Goal: Task Accomplishment & Management: Manage account settings

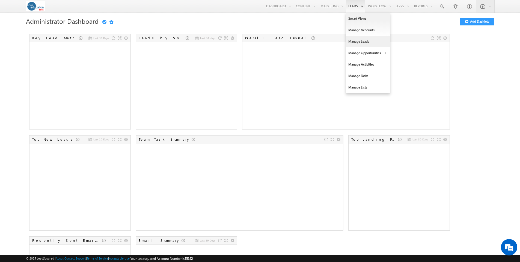
click at [361, 41] on link "Manage Leads" at bounding box center [368, 41] width 44 height 11
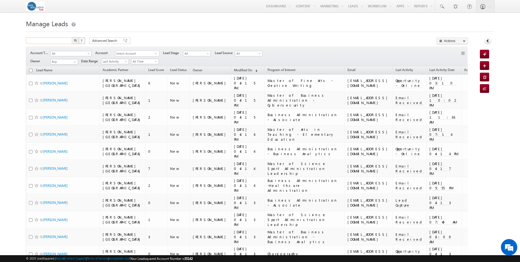
click at [55, 42] on input "text" at bounding box center [49, 40] width 47 height 7
type input "[PERSON_NAME]"
click at [72, 37] on button "button" at bounding box center [75, 40] width 7 height 7
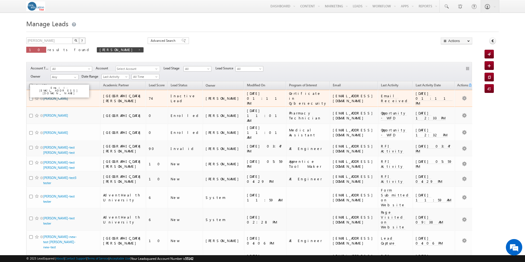
click at [59, 98] on link "[PERSON_NAME]" at bounding box center [55, 98] width 25 height 4
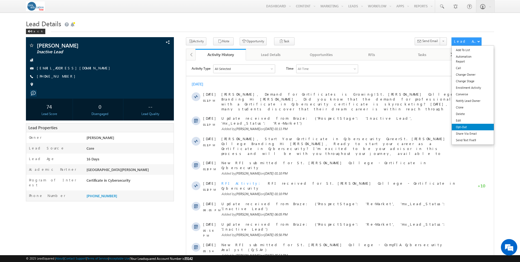
click at [460, 128] on link "Opt-Out" at bounding box center [473, 127] width 42 height 7
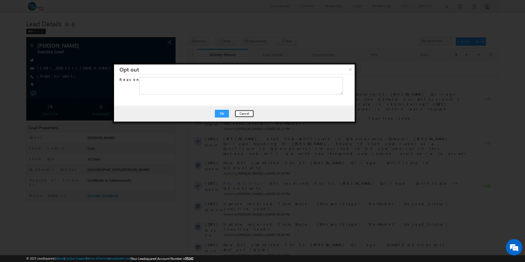
click at [241, 114] on button "Cancel" at bounding box center [243, 114] width 19 height 8
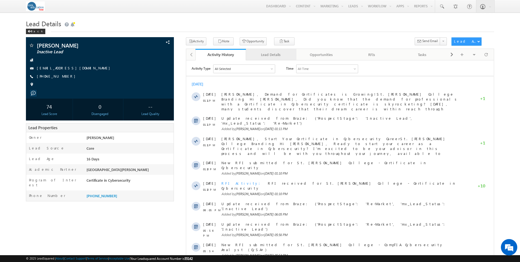
click at [272, 57] on div "Lead Details" at bounding box center [271, 54] width 41 height 7
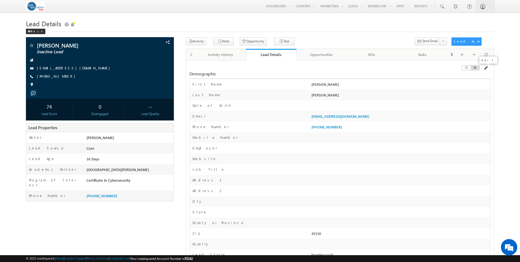
click at [485, 68] on span at bounding box center [486, 68] width 4 height 4
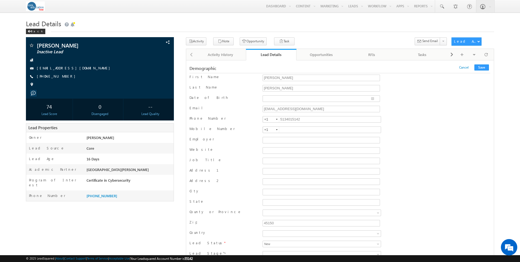
click at [466, 70] on span "Cancel Save" at bounding box center [475, 67] width 31 height 6
click at [466, 68] on link "Cancel" at bounding box center [465, 67] width 10 height 4
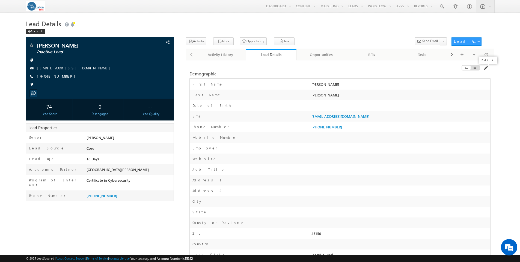
click at [487, 68] on span at bounding box center [486, 68] width 4 height 4
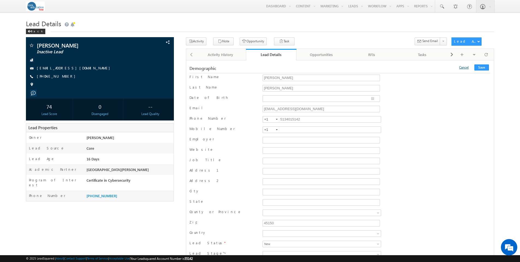
click at [469, 67] on link "Cancel" at bounding box center [465, 67] width 10 height 4
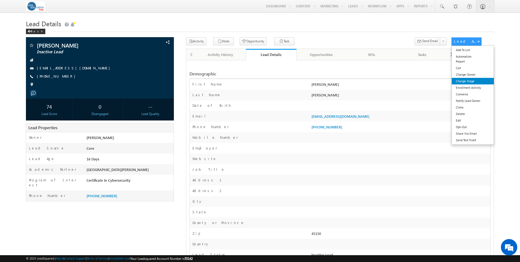
click at [469, 79] on link "Change Stage" at bounding box center [473, 81] width 42 height 7
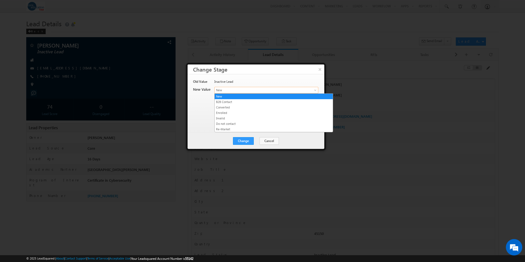
click at [315, 91] on span at bounding box center [315, 91] width 4 height 4
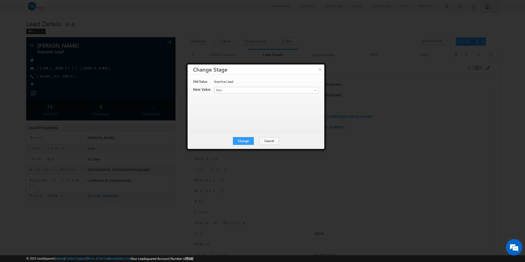
click at [310, 68] on h3 "Change Stage" at bounding box center [258, 69] width 131 height 10
click at [267, 141] on button "Cancel" at bounding box center [268, 141] width 19 height 8
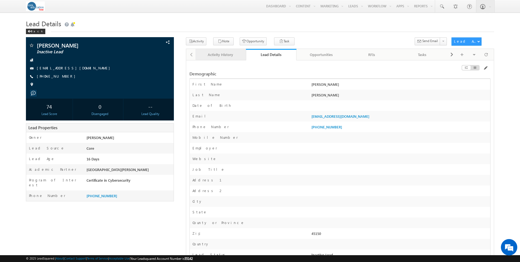
click at [227, 58] on link "Activity History" at bounding box center [221, 54] width 51 height 11
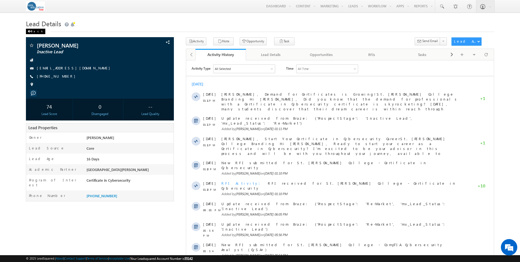
click at [35, 32] on div "Back" at bounding box center [35, 31] width 19 height 5
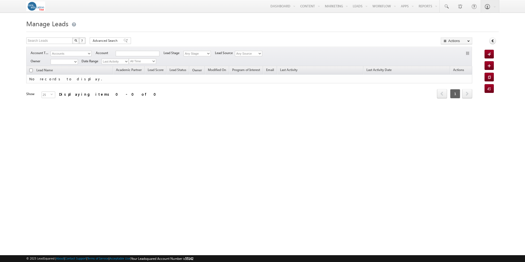
type input "[PERSON_NAME]"
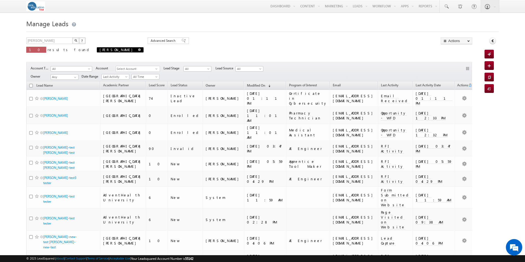
click at [97, 49] on span "sara" at bounding box center [120, 49] width 47 height 5
click at [138, 49] on span at bounding box center [139, 49] width 3 height 3
type input "Search Leads"
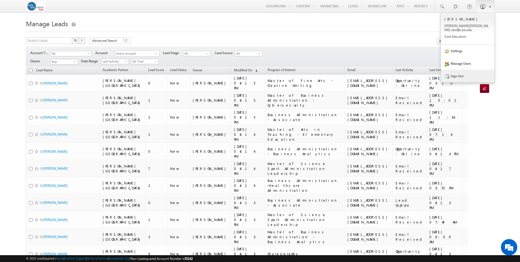
click at [457, 73] on link "Sign Out" at bounding box center [468, 76] width 54 height 13
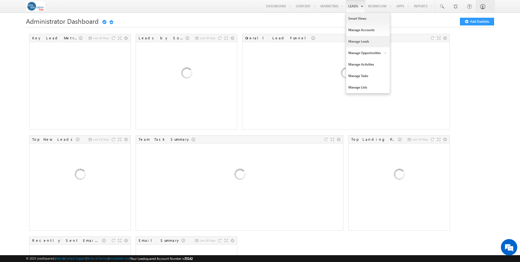
click at [353, 42] on link "Manage Leads" at bounding box center [368, 41] width 44 height 11
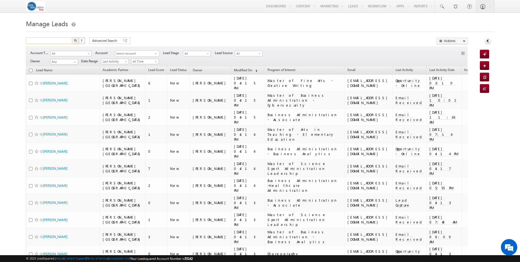
click at [55, 41] on input "text" at bounding box center [49, 40] width 47 height 7
type input "[PERSON_NAME]"
click at [72, 37] on button "button" at bounding box center [75, 40] width 7 height 7
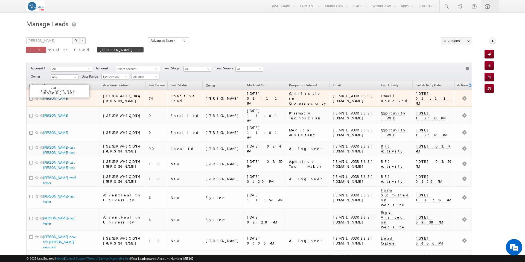
click at [58, 96] on link "[PERSON_NAME]" at bounding box center [55, 98] width 25 height 4
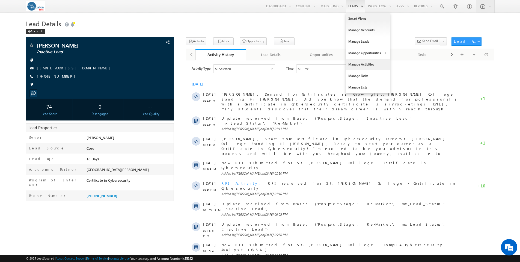
click at [359, 64] on link "Manage Activities" at bounding box center [368, 64] width 44 height 11
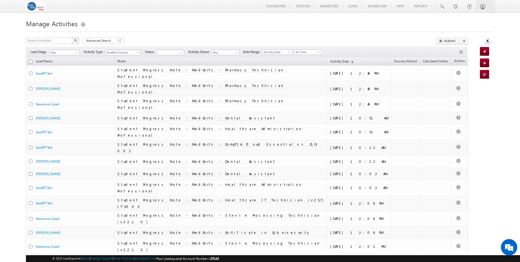
scroll to position [192, 0]
click at [140, 52] on span at bounding box center [138, 53] width 4 height 4
click at [123, 68] on link "Inbound Phone Call Activity" at bounding box center [124, 64] width 36 height 8
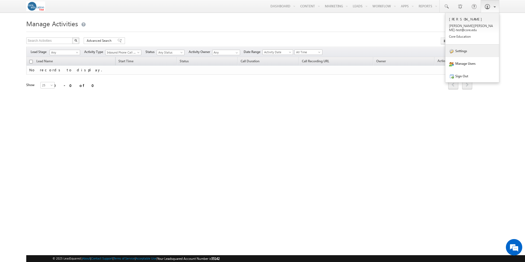
click at [461, 47] on link "Settings" at bounding box center [472, 51] width 54 height 13
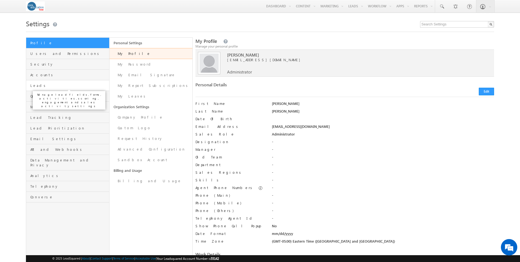
click at [38, 86] on span "Leads" at bounding box center [68, 85] width 77 height 5
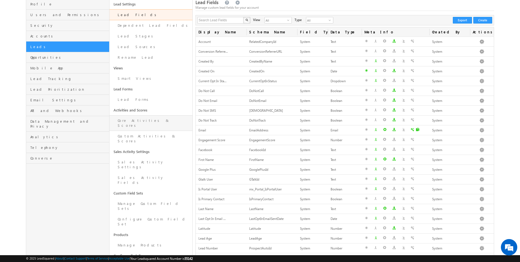
scroll to position [39, 0]
click at [143, 120] on link "Core Activities & Scores" at bounding box center [151, 123] width 83 height 16
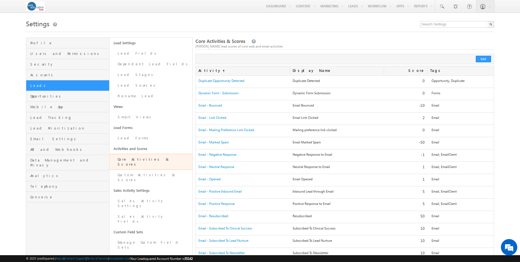
click at [233, 59] on div "Edit Cancel Save" at bounding box center [345, 59] width 299 height 10
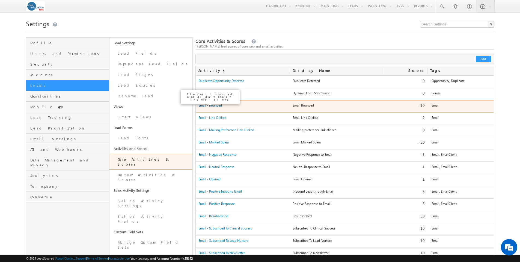
click at [217, 83] on link "Email - Bounced" at bounding box center [222, 81] width 46 height 4
click at [207, 83] on link "Email - Bounced" at bounding box center [222, 81] width 46 height 4
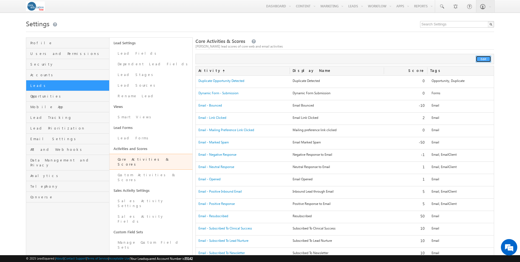
click at [486, 59] on button "Edit" at bounding box center [483, 59] width 15 height 7
click at [482, 59] on button "Cancel" at bounding box center [482, 59] width 19 height 7
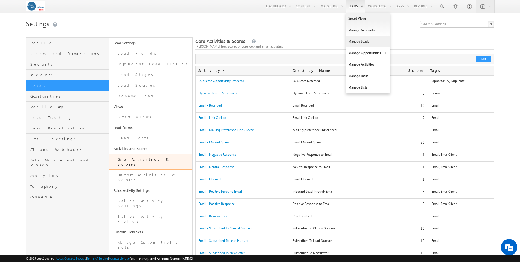
click at [356, 42] on link "Manage Leads" at bounding box center [368, 41] width 44 height 11
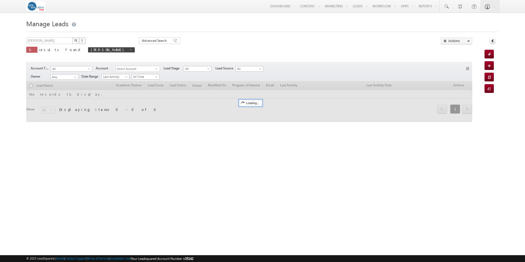
click at [58, 95] on div at bounding box center [249, 101] width 446 height 41
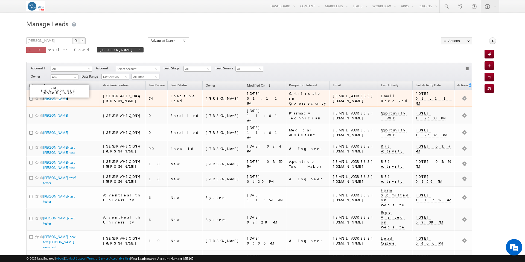
click at [58, 96] on link "[PERSON_NAME]" at bounding box center [55, 98] width 25 height 4
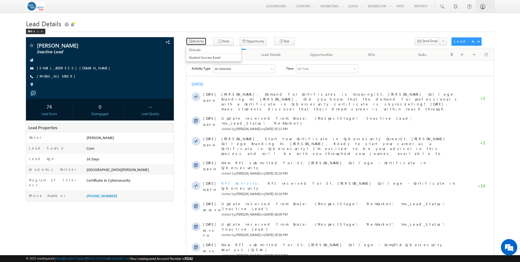
click at [198, 41] on button "Activity" at bounding box center [196, 41] width 20 height 8
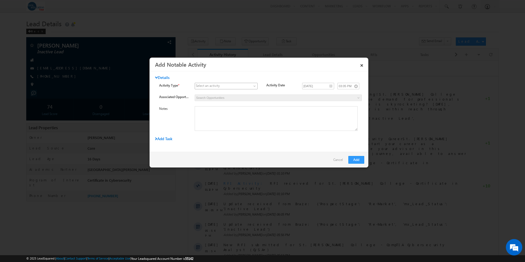
click at [255, 86] on span at bounding box center [255, 87] width 4 height 4
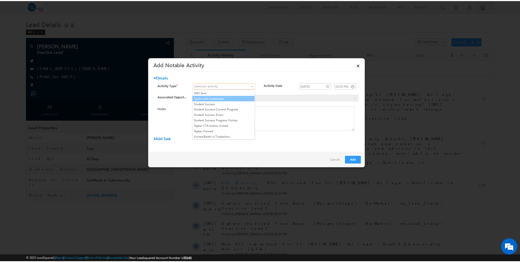
scroll to position [108, 0]
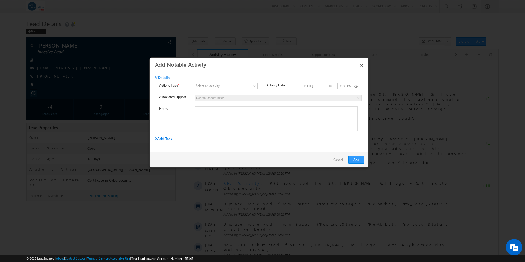
click at [336, 160] on link "Cancel" at bounding box center [339, 161] width 12 height 10
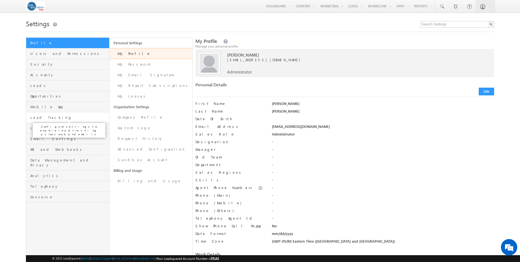
click at [44, 118] on span "Lead Tracking" at bounding box center [68, 117] width 77 height 5
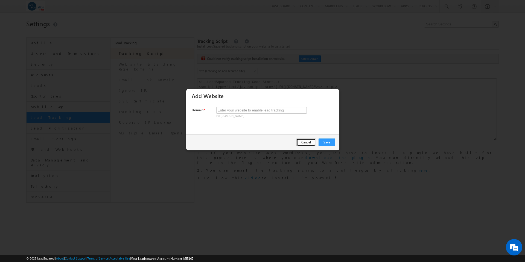
click at [304, 143] on button "Cancel" at bounding box center [305, 143] width 19 height 8
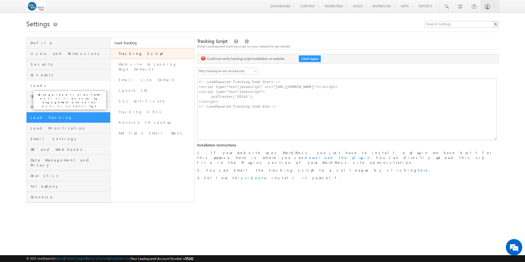
click at [38, 85] on span "Leads" at bounding box center [70, 85] width 78 height 5
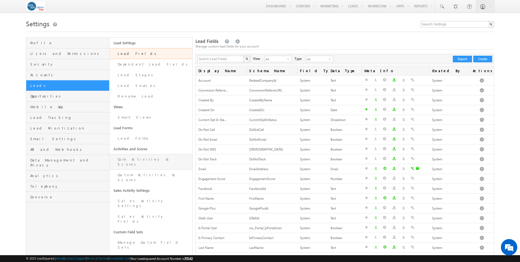
click at [149, 158] on link "Core Activities & Scores" at bounding box center [151, 162] width 83 height 16
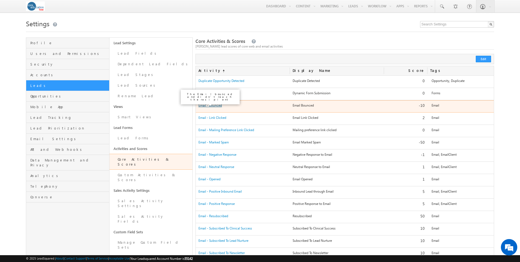
click at [214, 83] on link "Email - Bounced" at bounding box center [222, 81] width 46 height 4
click at [199, 83] on link "Email - Bounced" at bounding box center [222, 81] width 46 height 4
click at [214, 83] on link "Email - Bounced" at bounding box center [222, 81] width 46 height 4
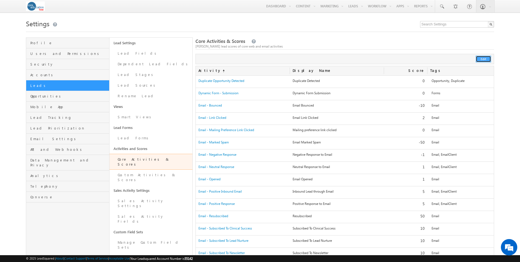
click at [482, 60] on button "Edit" at bounding box center [483, 59] width 15 height 7
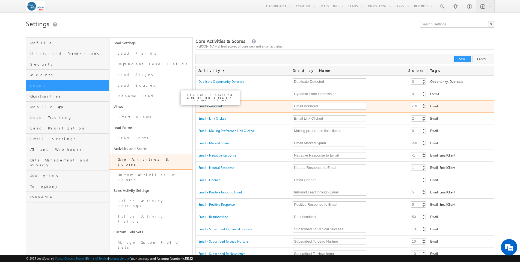
click at [214, 84] on link "Email - Bounced" at bounding box center [222, 82] width 46 height 4
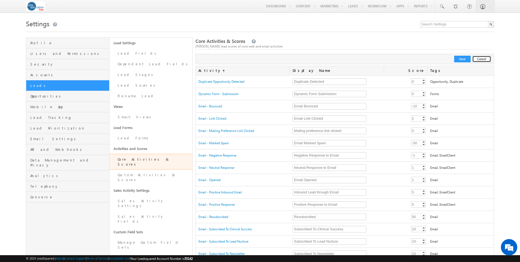
click at [481, 59] on button "Cancel" at bounding box center [482, 59] width 19 height 7
click at [140, 170] on link "Custom Activities & Scores" at bounding box center [151, 178] width 83 height 16
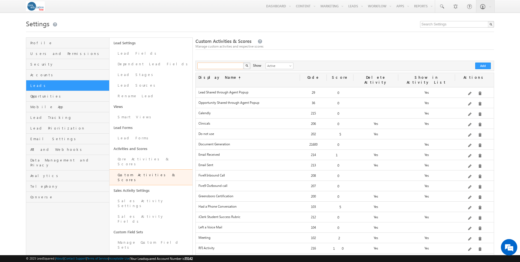
click at [228, 66] on input "text" at bounding box center [221, 66] width 47 height 7
type input "bounce"
click at [243, 63] on button "button" at bounding box center [246, 66] width 7 height 7
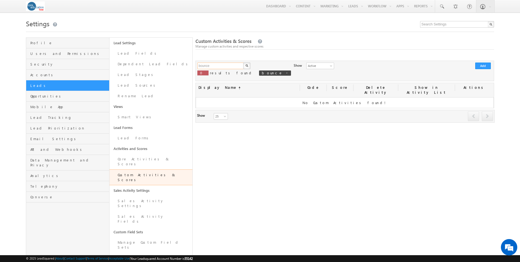
click at [223, 63] on input "bounce" at bounding box center [221, 66] width 47 height 7
click at [243, 63] on button "button" at bounding box center [246, 66] width 7 height 7
drag, startPoint x: 217, startPoint y: 66, endPoint x: 189, endPoint y: 66, distance: 28.7
click at [189, 66] on div "Profile Users and Permissions Security Accounts Leads Opportunities Mobile App …" at bounding box center [260, 189] width 469 height 305
click at [243, 63] on button "button" at bounding box center [246, 66] width 7 height 7
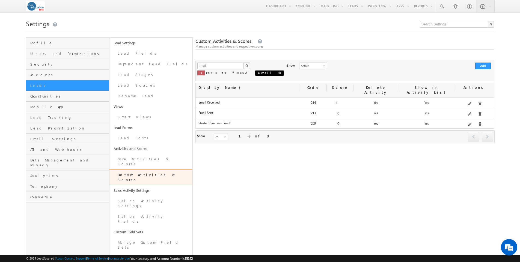
click at [279, 74] on span at bounding box center [280, 73] width 3 height 3
type input "Search Custom Activities"
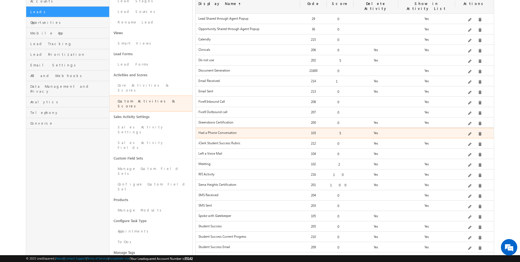
scroll to position [74, 0]
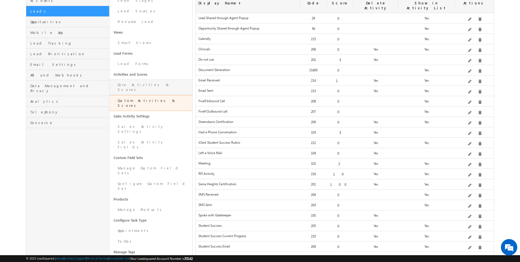
click at [133, 85] on link "Core Activities & Scores" at bounding box center [151, 88] width 83 height 16
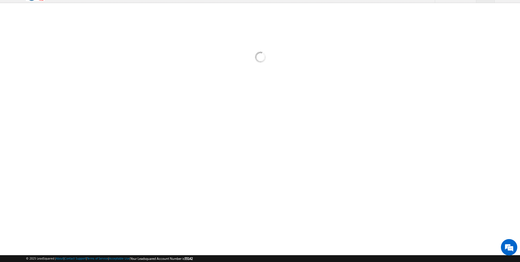
scroll to position [10, 0]
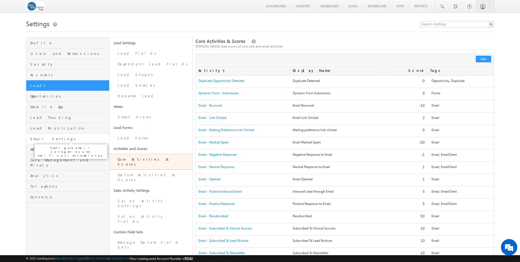
click at [46, 139] on span "Email Settings" at bounding box center [68, 138] width 77 height 5
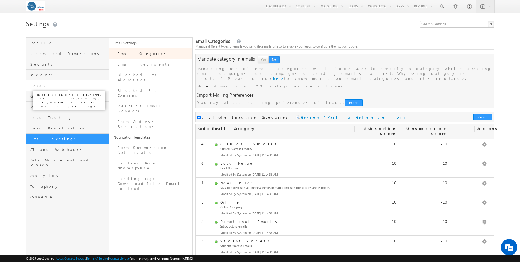
click at [35, 86] on span "Leads" at bounding box center [68, 85] width 77 height 5
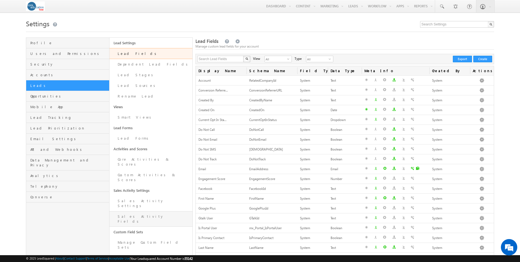
click at [142, 211] on link "Sales Activity Fields" at bounding box center [151, 219] width 83 height 16
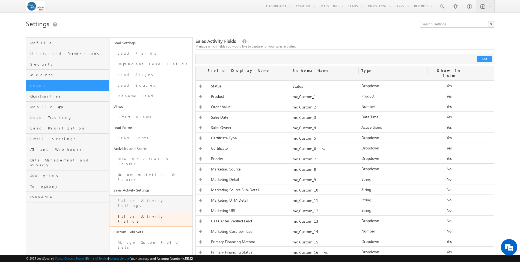
click at [144, 195] on link "Sales Activity Settings" at bounding box center [151, 203] width 83 height 16
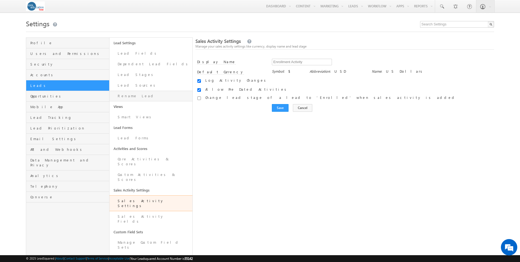
click at [132, 94] on link "Rename Lead" at bounding box center [151, 96] width 83 height 11
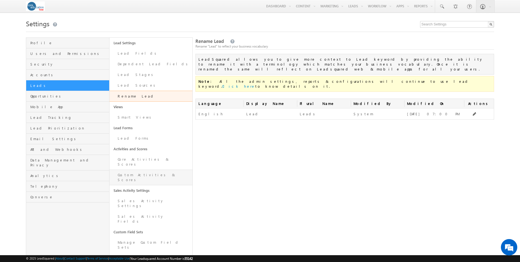
click at [145, 172] on link "Custom Activities & Scores" at bounding box center [151, 178] width 83 height 16
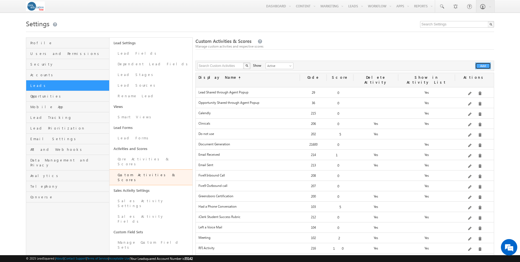
click at [483, 67] on button "Add" at bounding box center [484, 66] width 16 height 7
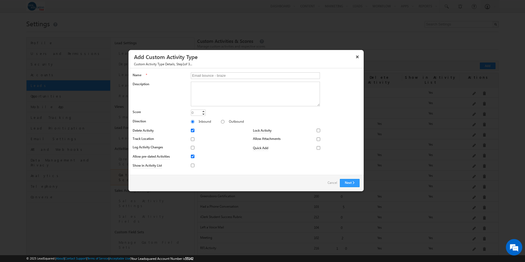
type input "Email bounce - braze"
click at [203, 114] on link "Decrement" at bounding box center [203, 114] width 4 height 3
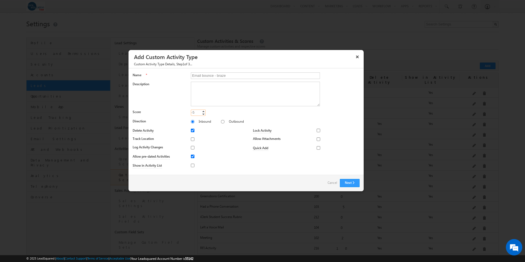
click at [203, 114] on link "Decrement" at bounding box center [203, 114] width 4 height 3
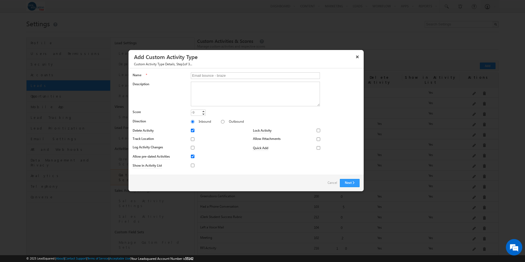
type input "-10"
click at [203, 114] on link "Decrement" at bounding box center [203, 114] width 4 height 3
click at [221, 121] on input "Outbound" at bounding box center [223, 122] width 4 height 4
radio input "true"
click at [191, 166] on input "Show in Activity List" at bounding box center [193, 166] width 4 height 4
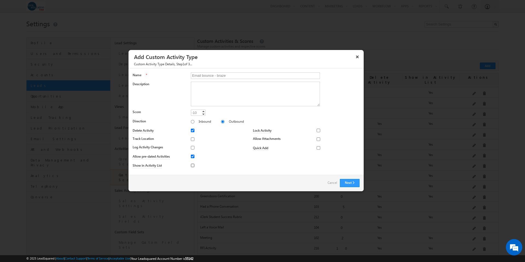
checkbox input "true"
click at [192, 148] on input "Log Activity Changes" at bounding box center [193, 148] width 4 height 4
checkbox input "true"
click at [350, 184] on button "Next" at bounding box center [350, 183] width 20 height 8
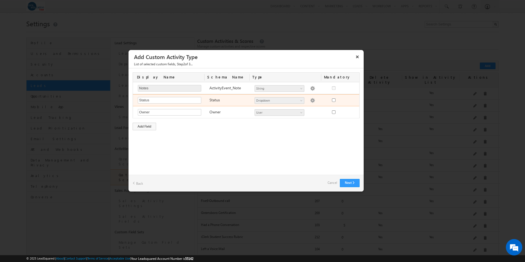
click at [310, 100] on img at bounding box center [312, 100] width 5 height 5
type textarea "Active Inactive"
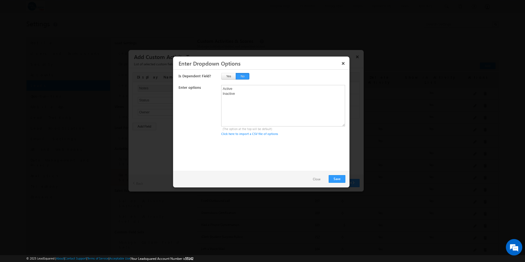
click at [316, 180] on button "Close" at bounding box center [316, 179] width 19 height 8
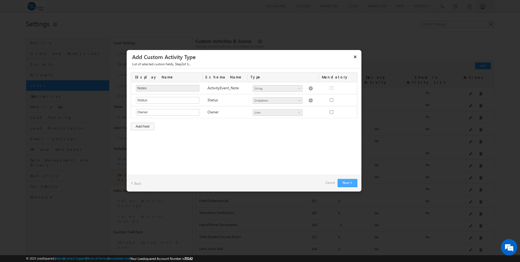
click at [346, 183] on button "Next" at bounding box center [348, 183] width 20 height 8
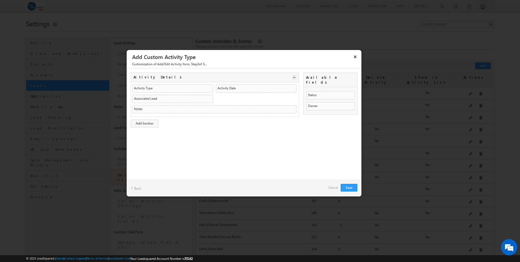
click at [333, 188] on link "Cancel" at bounding box center [334, 188] width 10 height 8
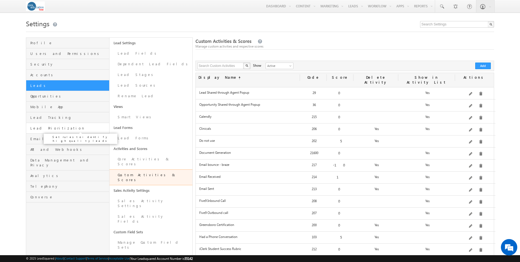
click at [52, 127] on span "Lead Prioritization" at bounding box center [68, 128] width 77 height 5
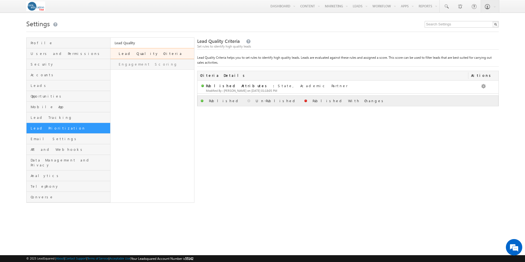
click at [135, 65] on link "Engagement Scoring" at bounding box center [152, 64] width 84 height 11
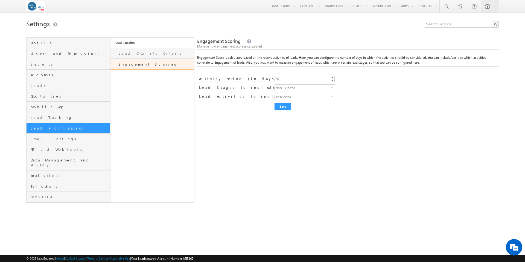
click at [141, 55] on link "Lead Quality Criteria" at bounding box center [152, 53] width 84 height 11
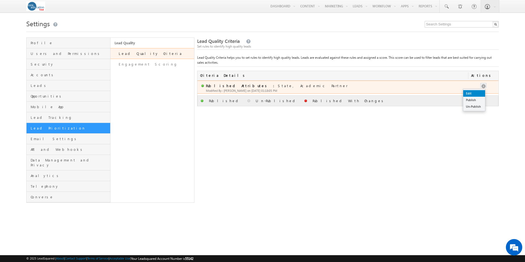
click at [474, 93] on link "Edit" at bounding box center [474, 93] width 22 height 7
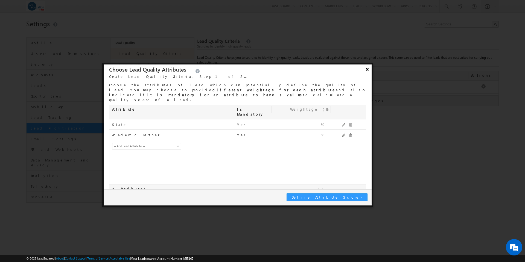
click at [366, 71] on button "×" at bounding box center [367, 69] width 9 height 10
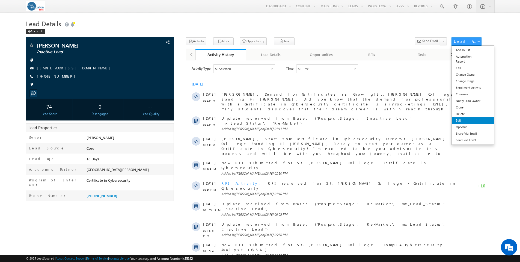
click at [461, 121] on link "Edit" at bounding box center [473, 120] width 42 height 7
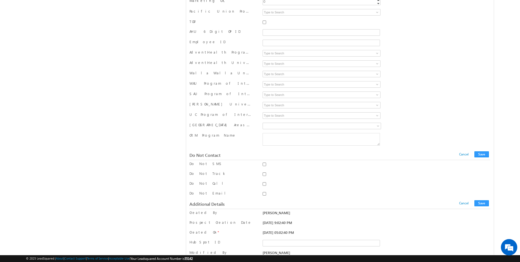
scroll to position [872, 0]
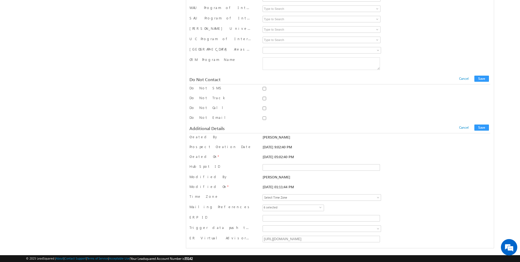
click at [265, 118] on input "Do Not Email" at bounding box center [265, 118] width 4 height 4
checkbox input "true"
click at [487, 78] on button "Save" at bounding box center [482, 79] width 14 height 6
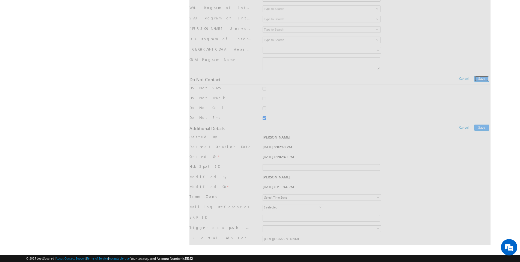
scroll to position [0, 0]
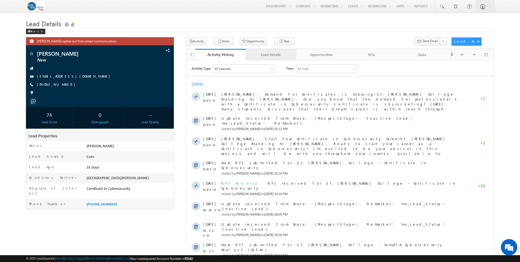
click at [273, 58] on div "Lead Details" at bounding box center [271, 54] width 41 height 7
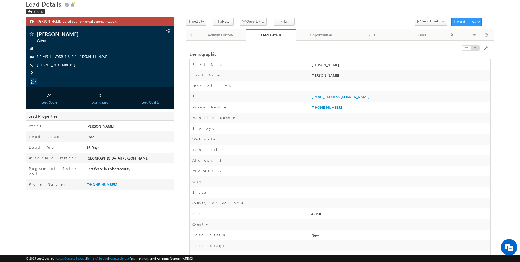
scroll to position [22, 0]
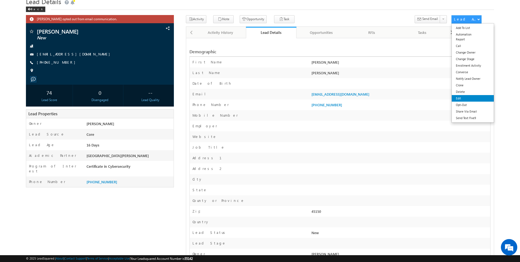
click at [465, 96] on link "Edit" at bounding box center [473, 98] width 42 height 7
click at [460, 99] on link "Edit" at bounding box center [473, 98] width 42 height 7
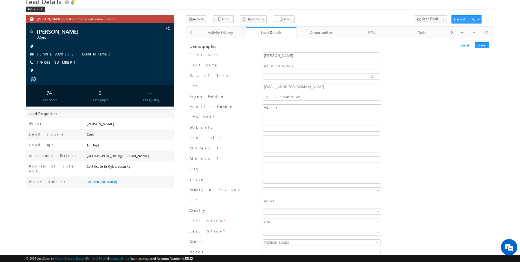
click at [278, 97] on div at bounding box center [277, 97] width 2 height 1
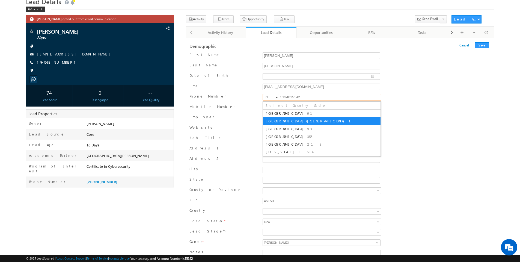
click at [278, 97] on div at bounding box center [277, 97] width 2 height 1
click at [413, 99] on div "Phone Number +1-5134015142 5134015142 +1" at bounding box center [340, 98] width 301 height 8
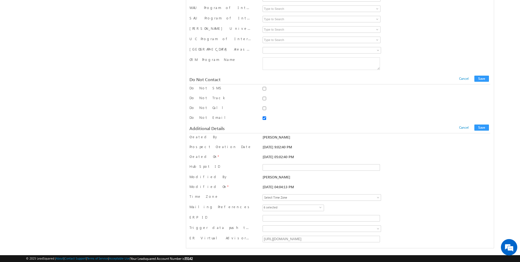
scroll to position [872, 0]
click at [265, 90] on input "Do Not SMS" at bounding box center [265, 89] width 4 height 4
checkbox input "true"
drag, startPoint x: 264, startPoint y: 118, endPoint x: 269, endPoint y: 120, distance: 5.1
click at [264, 118] on input "Do Not Email" at bounding box center [265, 118] width 4 height 4
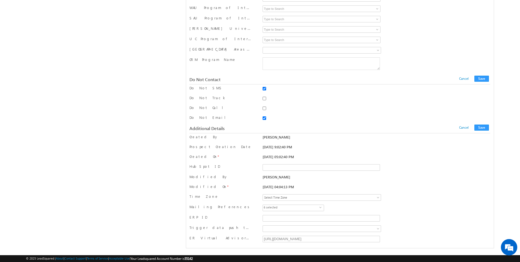
checkbox input "false"
click at [484, 80] on button "Save" at bounding box center [482, 79] width 14 height 6
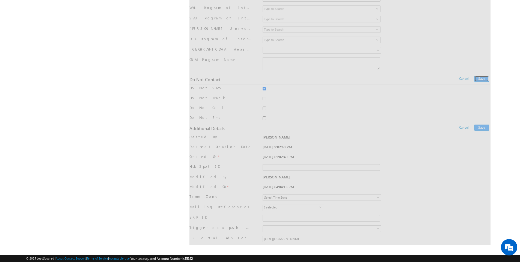
scroll to position [0, 0]
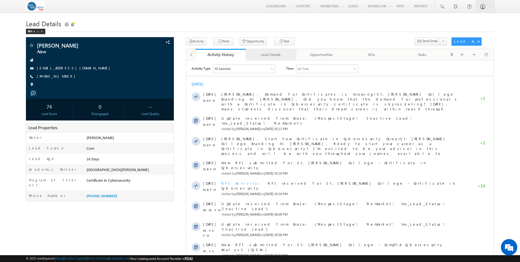
click at [275, 57] on div "Lead Details" at bounding box center [271, 54] width 41 height 7
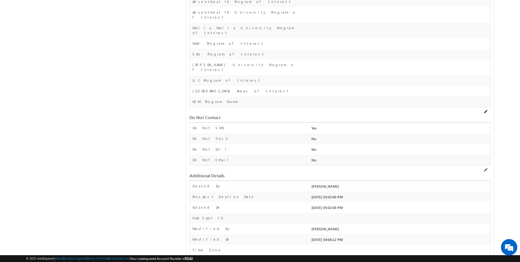
click at [486, 110] on span at bounding box center [486, 112] width 4 height 4
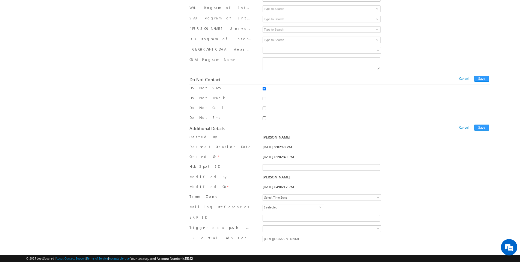
scroll to position [872, 0]
click at [469, 128] on link "Cancel" at bounding box center [465, 127] width 10 height 4
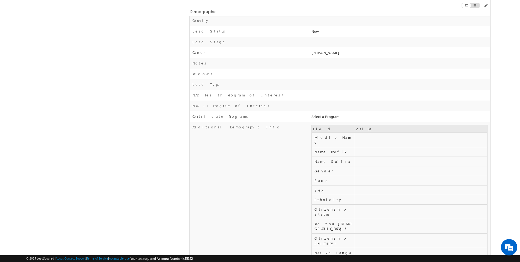
scroll to position [0, 0]
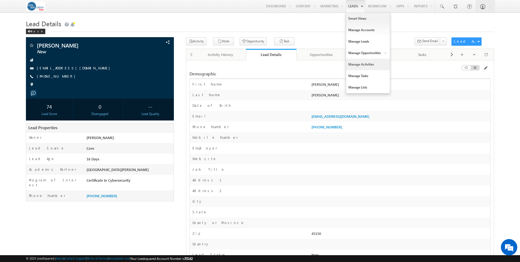
click at [365, 65] on link "Manage Activities" at bounding box center [368, 64] width 44 height 11
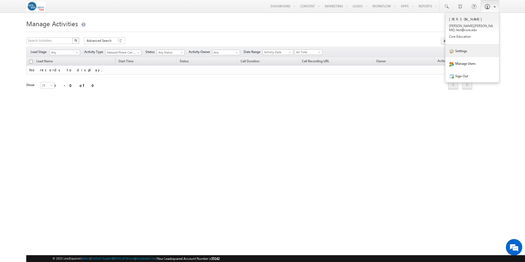
click at [460, 47] on link "Settings" at bounding box center [472, 51] width 54 height 13
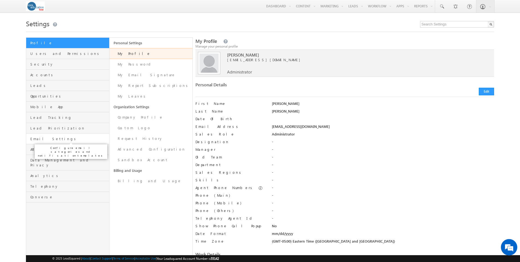
click at [49, 141] on span "Email Settings" at bounding box center [68, 138] width 77 height 5
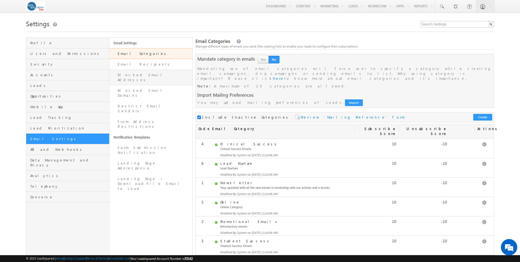
click at [136, 75] on link "Blocked Email Addresses" at bounding box center [151, 78] width 83 height 16
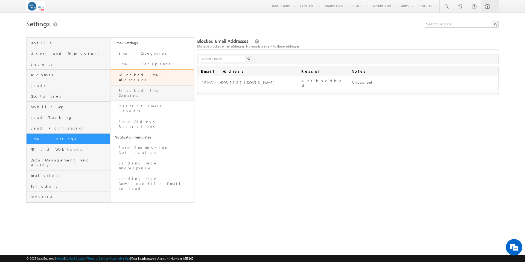
click at [136, 86] on link "Blocked Email Domains" at bounding box center [152, 93] width 84 height 16
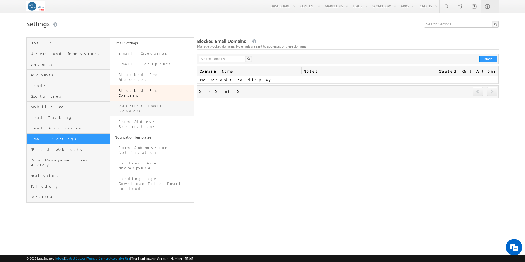
click at [137, 101] on link "Restrict Email Senders" at bounding box center [152, 109] width 84 height 16
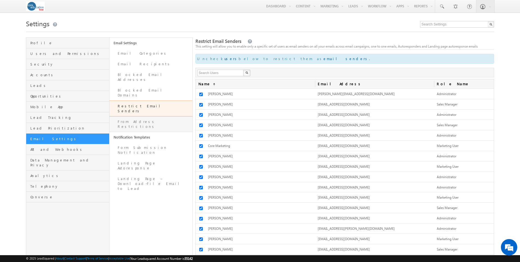
click at [134, 116] on link "From Address Restrictions" at bounding box center [151, 124] width 83 height 16
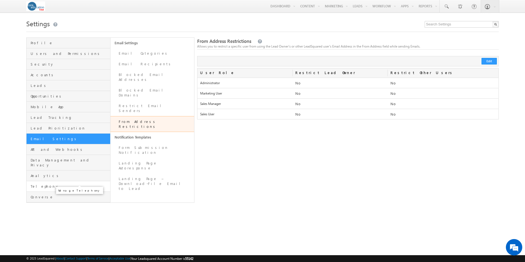
click at [43, 184] on span "Telephony" at bounding box center [70, 186] width 78 height 5
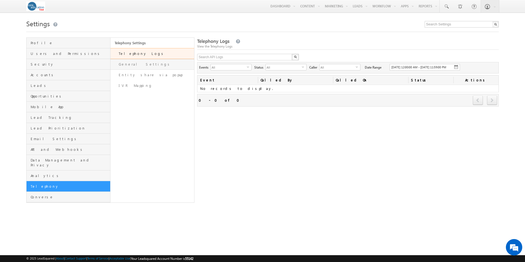
click at [130, 65] on link "General Settings" at bounding box center [152, 64] width 84 height 11
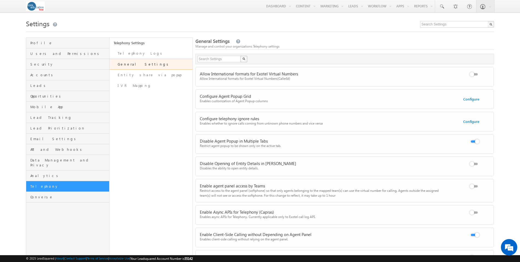
scroll to position [1, 0]
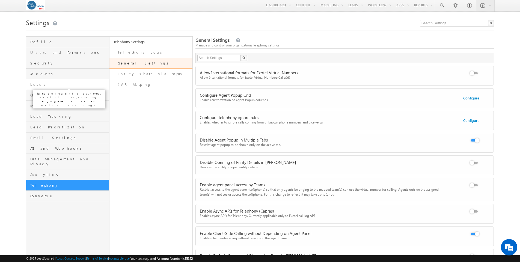
click at [33, 86] on span "Leads" at bounding box center [68, 84] width 77 height 5
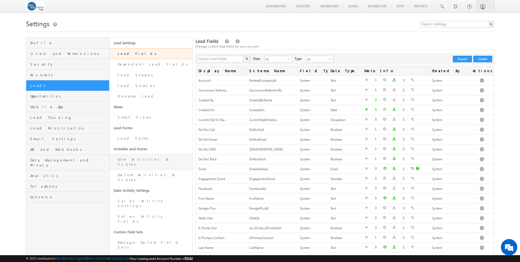
click at [148, 160] on link "Core Activities & Scores" at bounding box center [151, 162] width 83 height 16
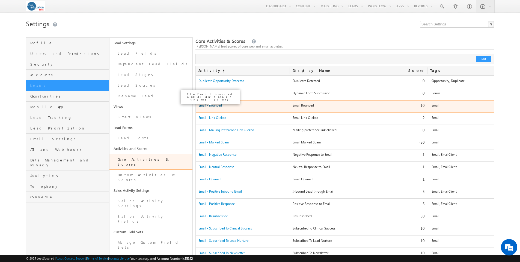
click at [216, 83] on link "Email - Bounced" at bounding box center [222, 81] width 46 height 4
click at [302, 105] on label "Email Bounced" at bounding box center [337, 105] width 89 height 5
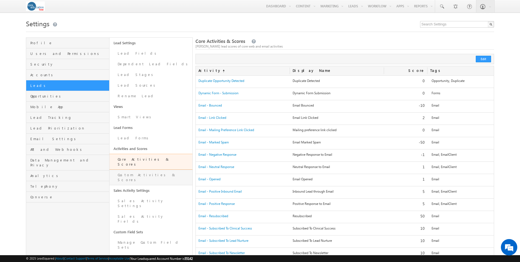
click at [131, 170] on link "Custom Activities & Scores" at bounding box center [151, 178] width 83 height 16
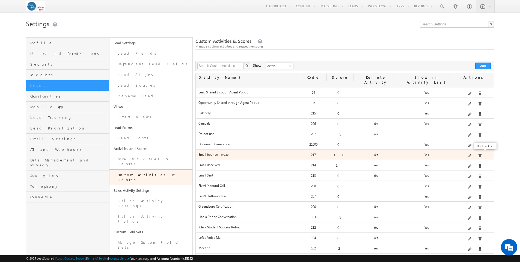
click at [479, 154] on span at bounding box center [480, 156] width 4 height 4
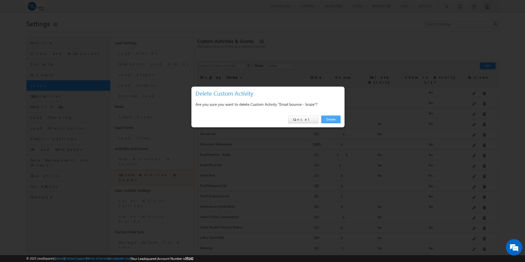
click at [331, 119] on link "Delete" at bounding box center [330, 120] width 19 height 8
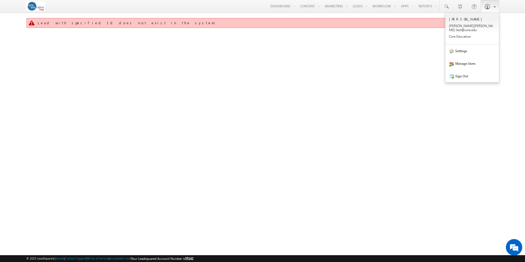
click at [493, 7] on b at bounding box center [494, 6] width 2 height 3
click at [464, 72] on link "Sign Out" at bounding box center [472, 76] width 54 height 13
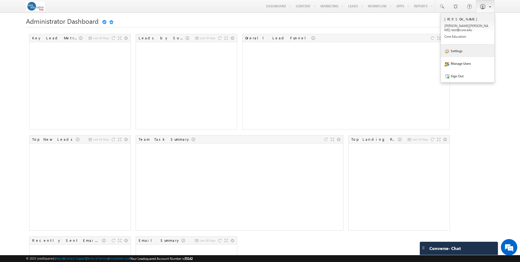
click at [456, 50] on link "Settings" at bounding box center [468, 51] width 54 height 13
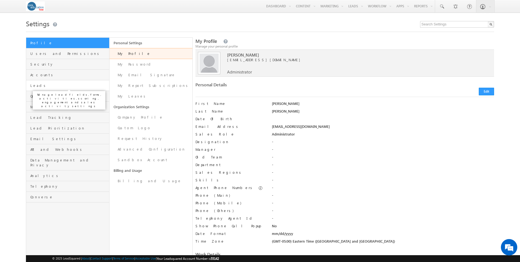
click at [34, 86] on span "Leads" at bounding box center [68, 85] width 77 height 5
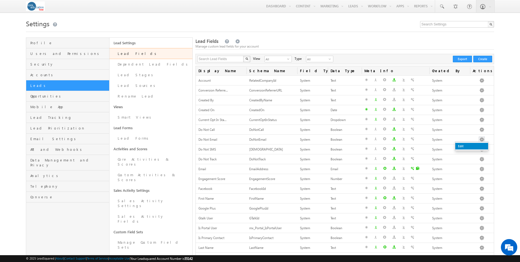
click at [480, 145] on link "Edit" at bounding box center [472, 146] width 33 height 7
click at [479, 154] on link "Edit" at bounding box center [472, 156] width 33 height 7
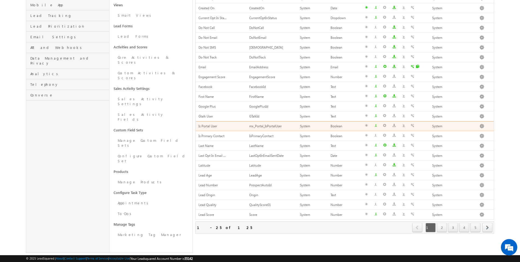
scroll to position [102, 0]
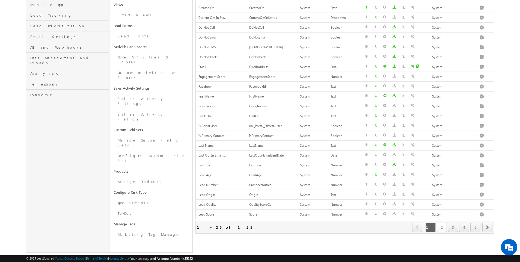
click at [442, 228] on link "2" at bounding box center [442, 227] width 10 height 9
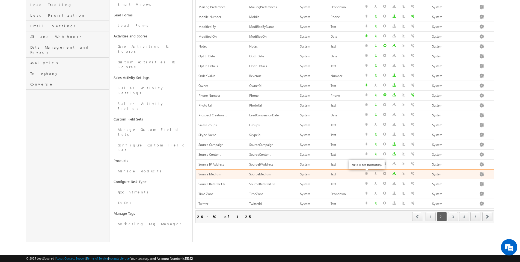
scroll to position [113, 0]
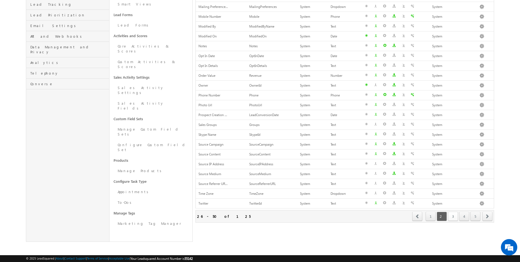
click at [452, 217] on link "3" at bounding box center [453, 216] width 10 height 9
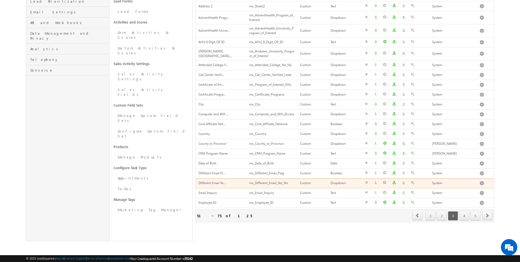
scroll to position [128, 0]
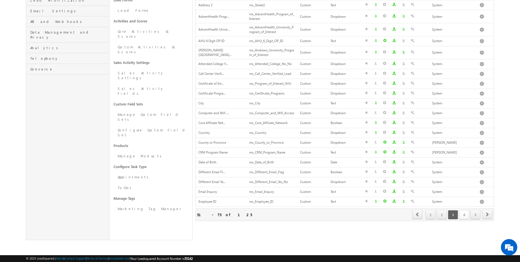
click at [464, 214] on link "4" at bounding box center [465, 214] width 10 height 9
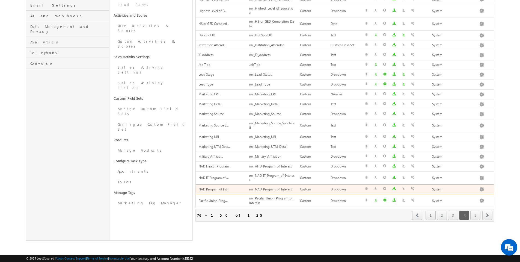
scroll to position [134, 0]
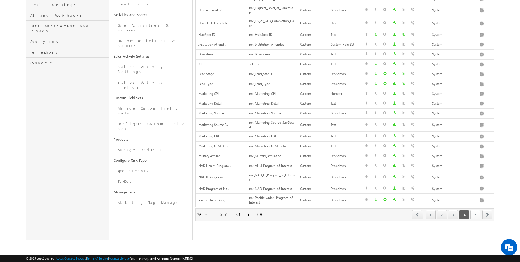
click at [477, 215] on link "5" at bounding box center [476, 214] width 10 height 9
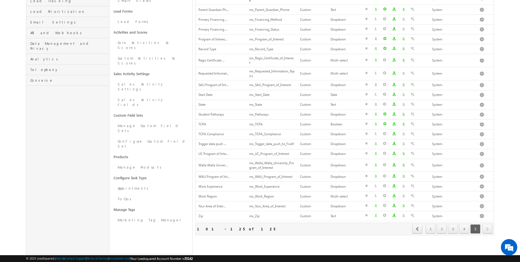
scroll to position [131, 0]
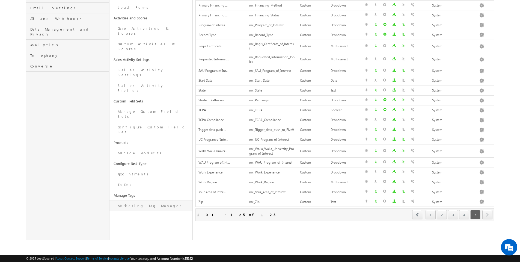
click at [133, 201] on link "Marketing Tag Manager" at bounding box center [151, 206] width 83 height 11
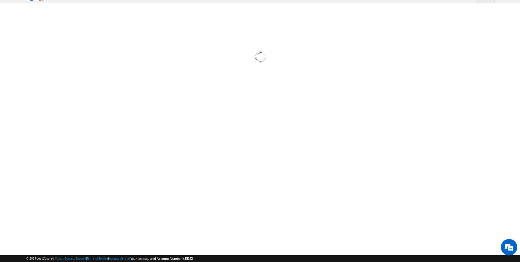
scroll to position [10, 0]
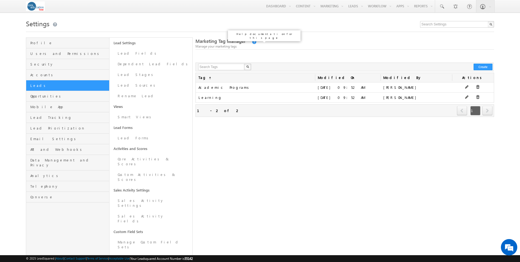
click at [252, 42] on link at bounding box center [254, 42] width 5 height 5
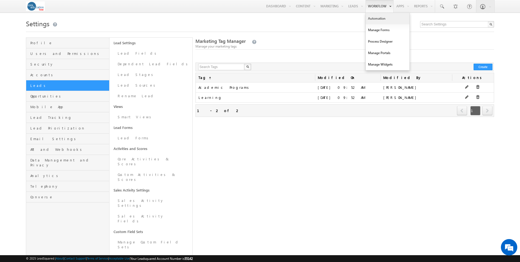
click at [378, 19] on link "Automation" at bounding box center [388, 18] width 44 height 11
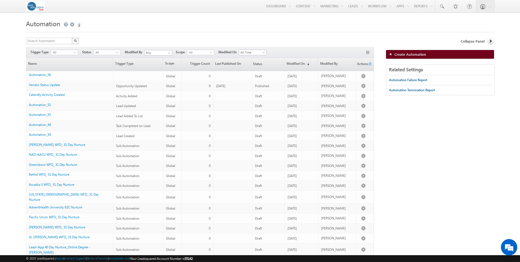
click at [406, 54] on span "Create Automation" at bounding box center [411, 54] width 32 height 5
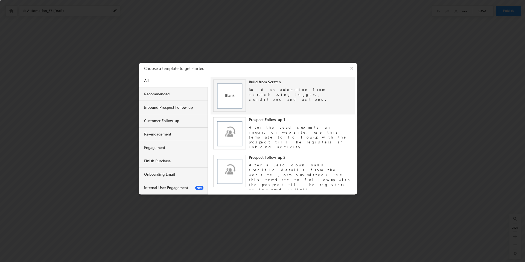
click at [231, 96] on img at bounding box center [229, 96] width 33 height 33
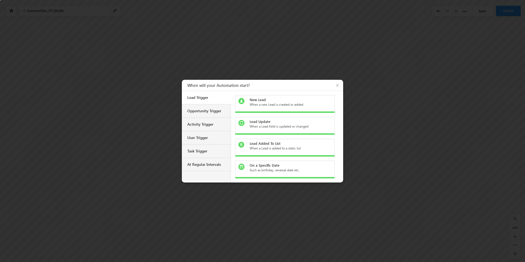
click at [260, 121] on div "Lead Update" at bounding box center [287, 121] width 77 height 5
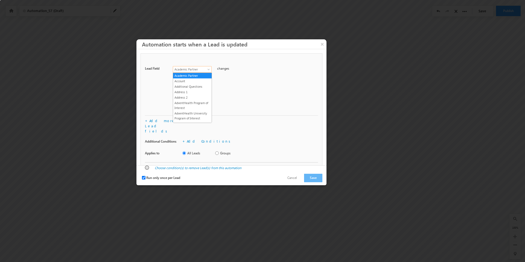
click at [208, 69] on span at bounding box center [209, 70] width 4 height 4
click at [194, 99] on link "Do Not Email" at bounding box center [192, 100] width 39 height 5
click at [143, 176] on input "Run only once per Lead" at bounding box center [144, 178] width 4 height 4
checkbox input "false"
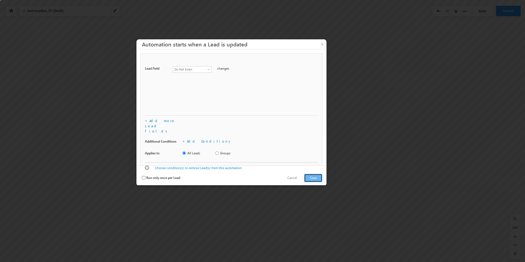
click at [310, 174] on button "Save" at bounding box center [313, 178] width 18 height 8
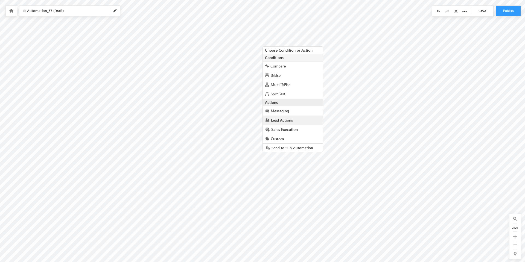
click at [287, 120] on span "Lead Actions" at bounding box center [282, 119] width 22 height 5
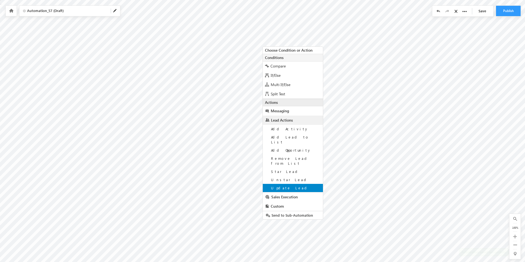
click at [285, 186] on span "Update Lead" at bounding box center [290, 188] width 38 height 5
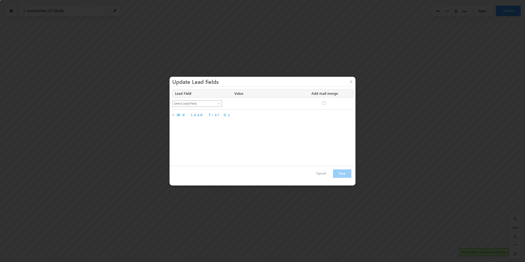
click at [219, 103] on span at bounding box center [219, 104] width 4 height 4
click at [198, 116] on link "Lead Status" at bounding box center [196, 117] width 49 height 5
click at [291, 104] on span at bounding box center [292, 104] width 4 height 4
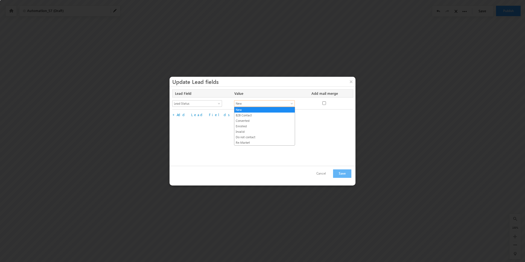
click at [201, 129] on div "Lead Field Value Add mail merge No fields configured Select Lead Field Academic…" at bounding box center [262, 126] width 186 height 79
click at [323, 173] on button "Cancel" at bounding box center [321, 174] width 20 height 8
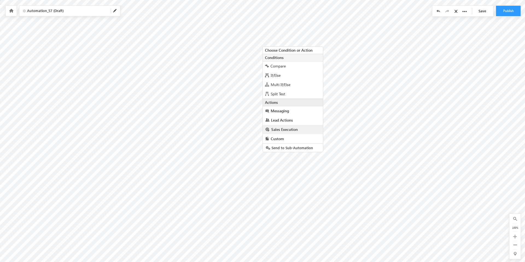
click at [290, 129] on span "Sales Execution" at bounding box center [284, 129] width 27 height 5
click at [279, 166] on span "Custom" at bounding box center [276, 168] width 13 height 5
click at [279, 167] on span "Send to Sub-Automation" at bounding box center [291, 169] width 43 height 5
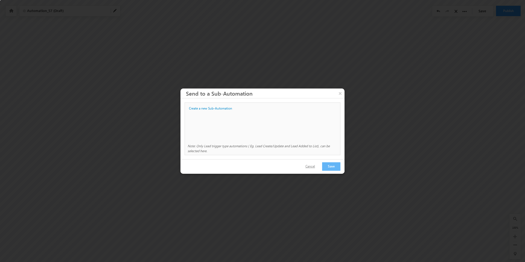
click at [313, 165] on button "Cancel" at bounding box center [310, 167] width 20 height 8
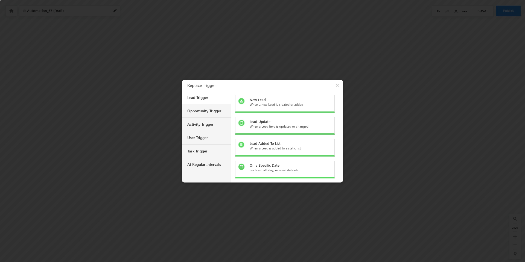
click at [98, 97] on div at bounding box center [262, 131] width 525 height 262
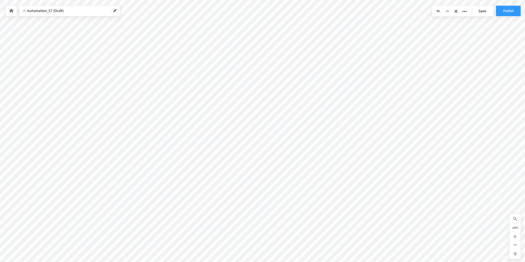
click at [10, 10] on icon at bounding box center [11, 11] width 4 height 4
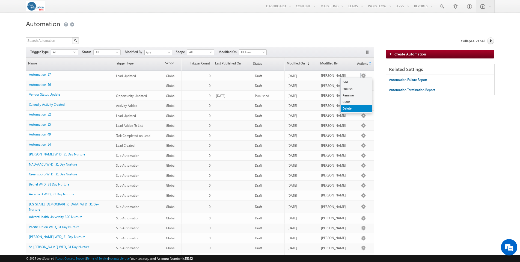
click at [357, 108] on link "Delete" at bounding box center [356, 108] width 31 height 7
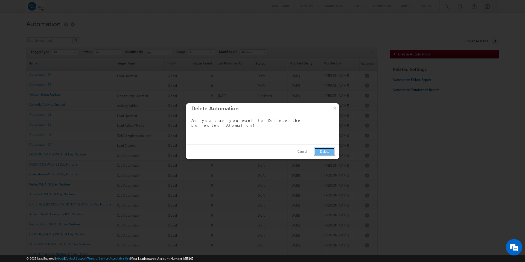
click at [319, 153] on button "Delete" at bounding box center [324, 152] width 21 height 8
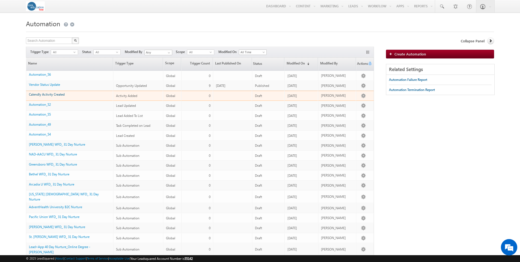
click at [51, 95] on link "Calendly Activity Created" at bounding box center [47, 94] width 36 height 4
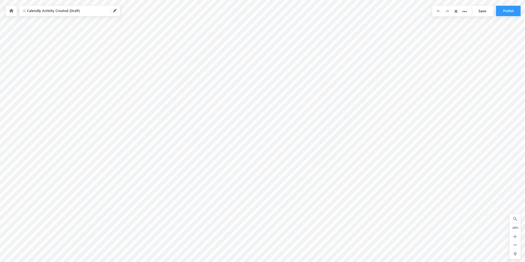
click at [10, 13] on div at bounding box center [11, 11] width 11 height 10
click at [11, 10] on icon at bounding box center [11, 11] width 4 height 4
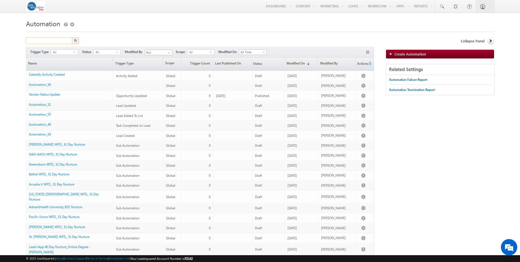
click at [56, 41] on input "text" at bounding box center [49, 40] width 47 height 7
type input "email"
click at [72, 37] on button "button" at bounding box center [75, 40] width 7 height 7
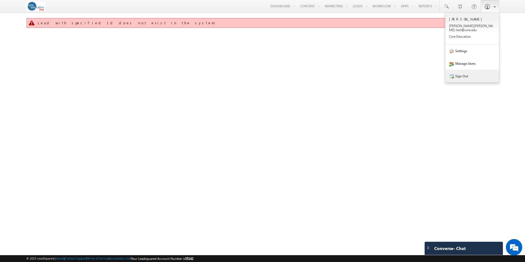
click at [466, 71] on link "Sign Out" at bounding box center [472, 76] width 54 height 13
